Goal: Book appointment/travel/reservation

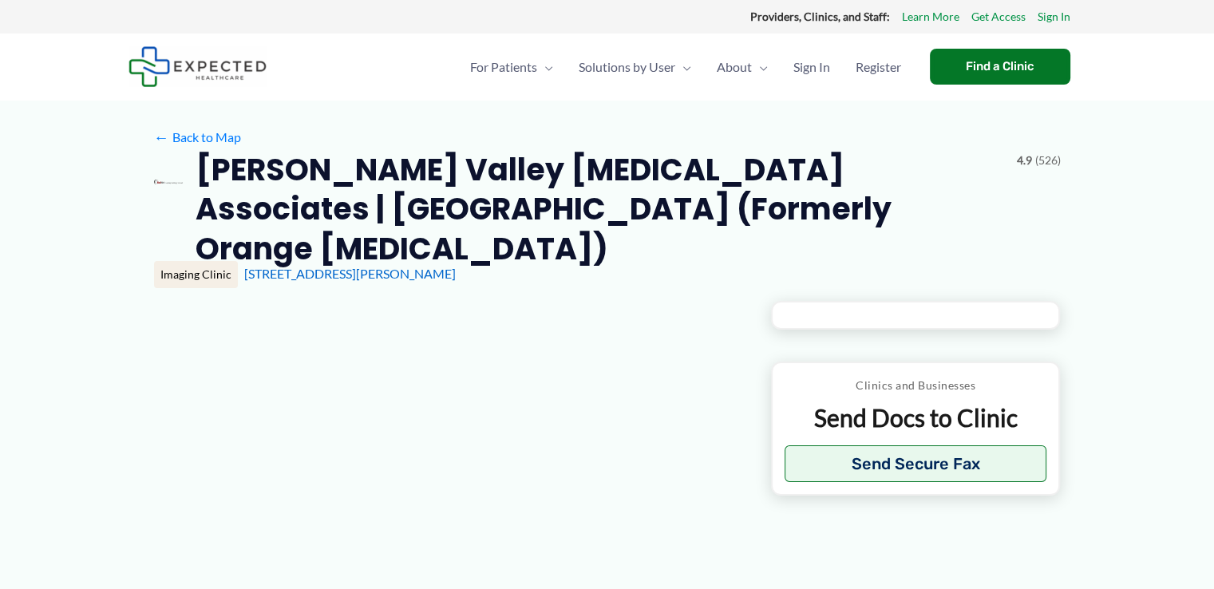
type input "**********"
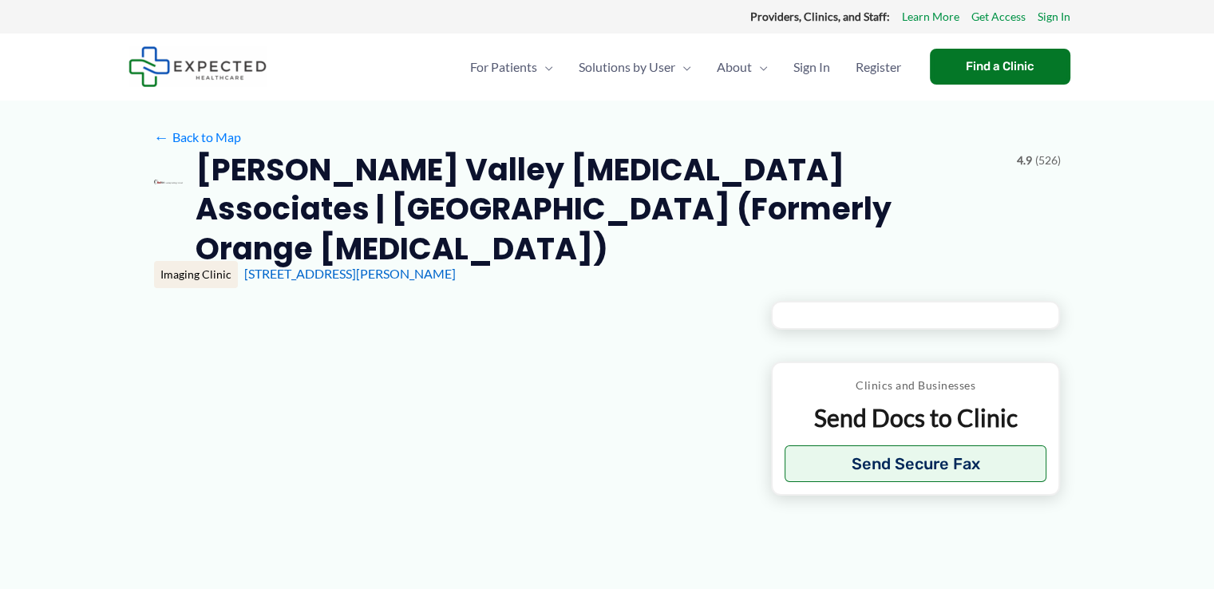
type input "**********"
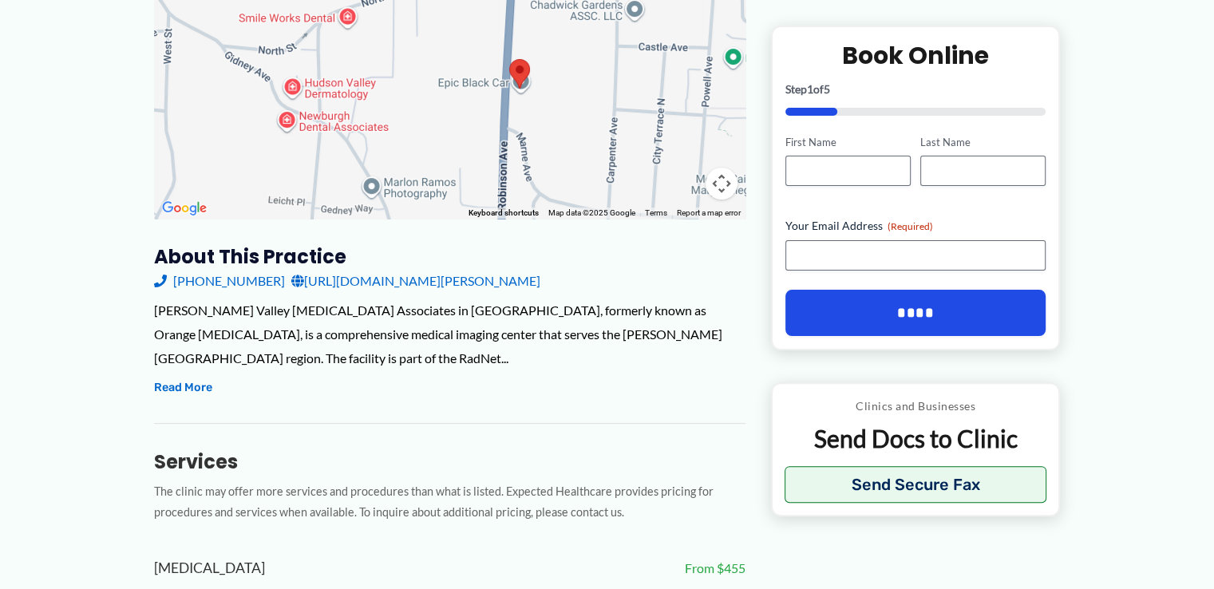
scroll to position [402, 0]
click at [408, 268] on link "[URL][DOMAIN_NAME][PERSON_NAME]" at bounding box center [415, 280] width 249 height 24
